Goal: Information Seeking & Learning: Learn about a topic

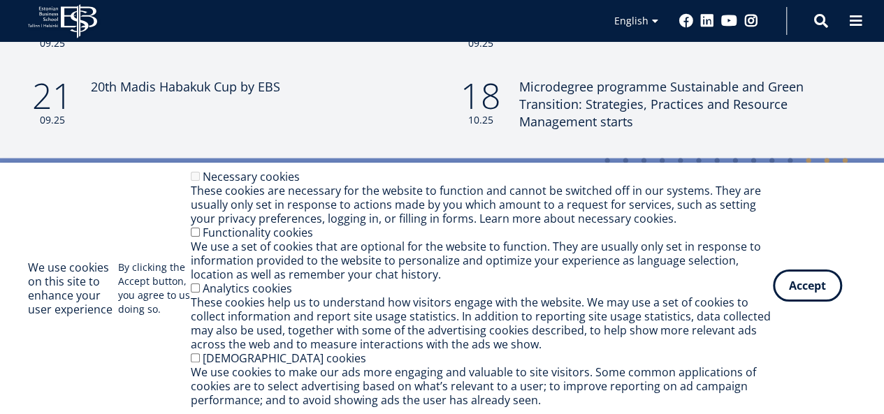
click at [794, 282] on button "Accept" at bounding box center [807, 286] width 69 height 32
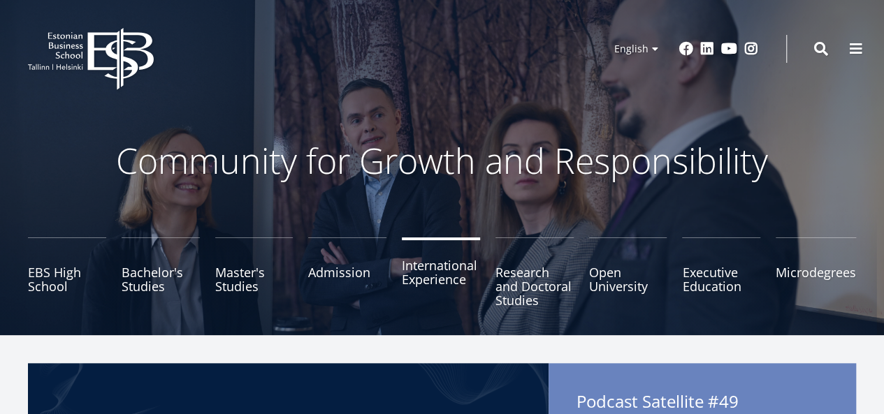
click at [439, 258] on link "International Experience" at bounding box center [441, 273] width 78 height 70
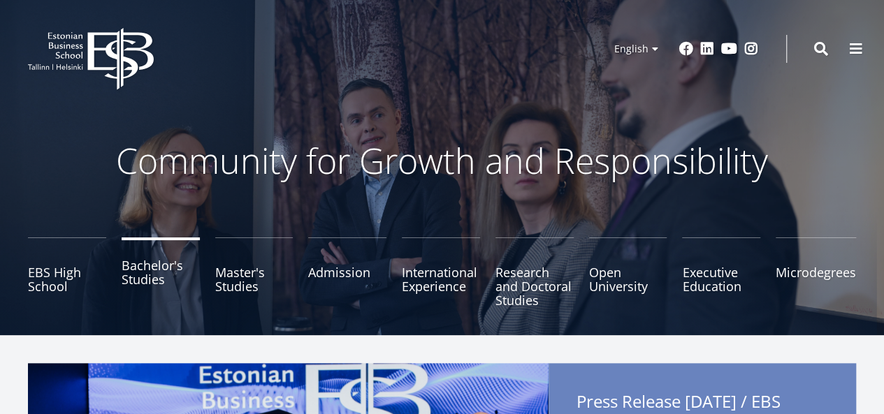
click at [155, 271] on link "Bachelor's Studies" at bounding box center [161, 273] width 78 height 70
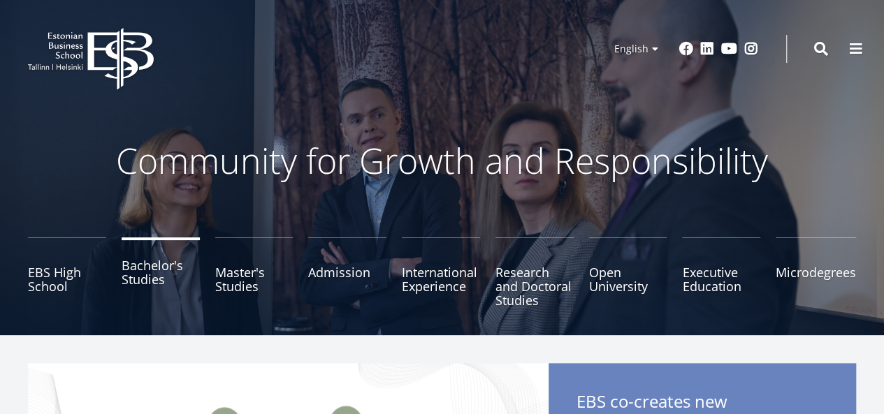
click at [159, 283] on link "Bachelor's Studies" at bounding box center [161, 273] width 78 height 70
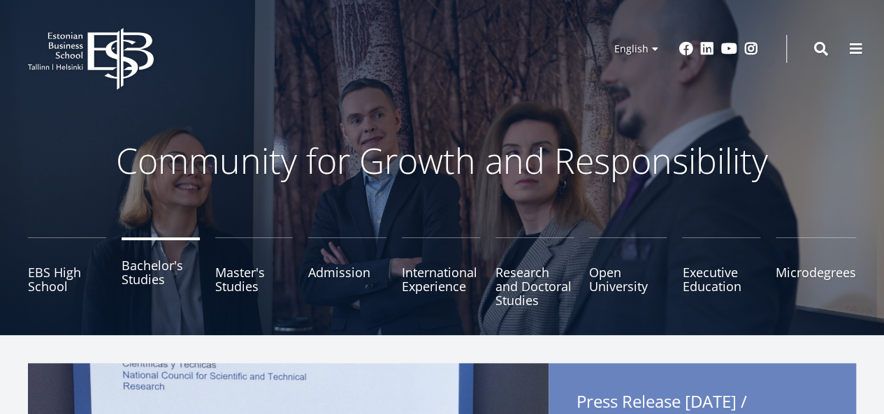
click at [159, 272] on link "Bachelor's Studies" at bounding box center [161, 273] width 78 height 70
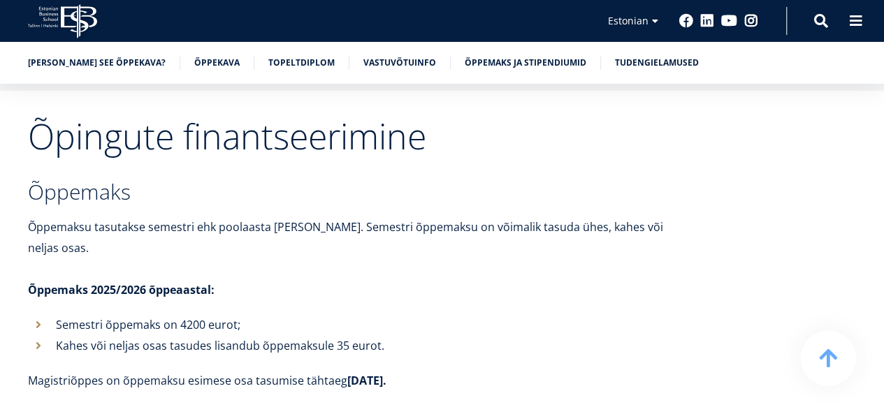
scroll to position [4699, 0]
